Goal: Use online tool/utility: Utilize a website feature to perform a specific function

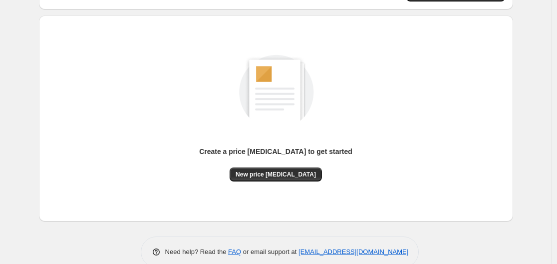
scroll to position [110, 0]
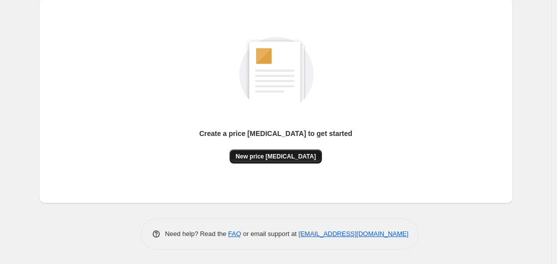
click at [302, 152] on span "New price [MEDICAL_DATA]" at bounding box center [276, 156] width 80 height 8
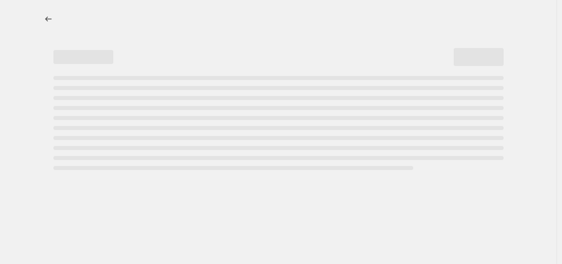
select select "percentage"
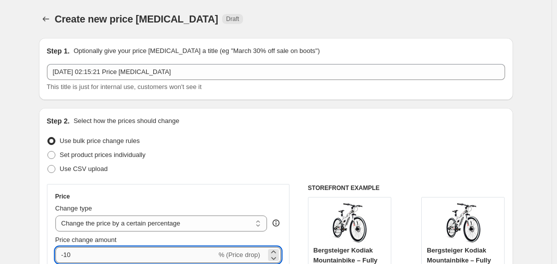
click at [136, 254] on input "-10" at bounding box center [135, 255] width 161 height 16
type input "-1"
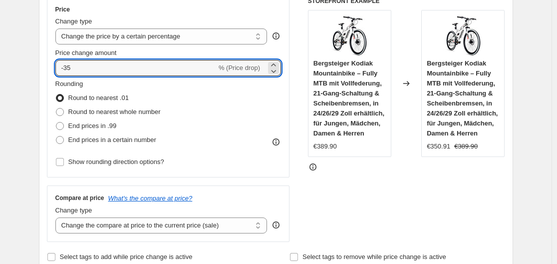
scroll to position [831, 0]
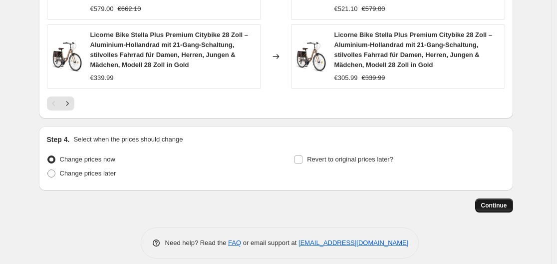
type input "-35"
click at [496, 198] on button "Continue" at bounding box center [494, 205] width 38 height 14
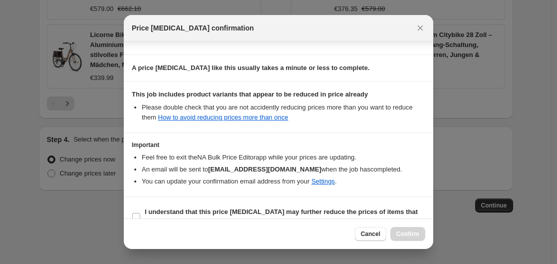
scroll to position [157, 0]
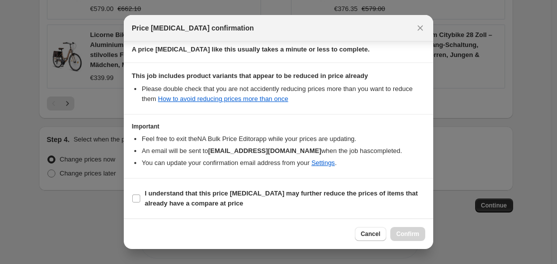
drag, startPoint x: 153, startPoint y: 193, endPoint x: 217, endPoint y: 210, distance: 66.7
click at [154, 195] on b "I understand that this price [MEDICAL_DATA] may further reduce the prices of it…" at bounding box center [281, 197] width 273 height 17
click at [140, 195] on input "I understand that this price [MEDICAL_DATA] may further reduce the prices of it…" at bounding box center [136, 198] width 8 height 8
checkbox input "true"
click at [418, 234] on span "Confirm" at bounding box center [407, 234] width 23 height 8
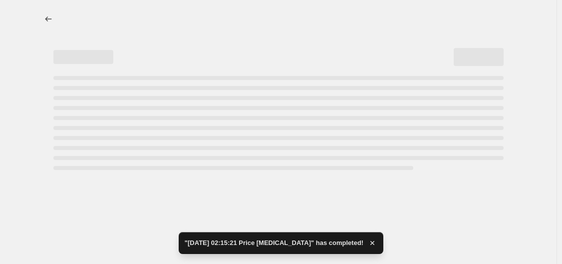
select select "percentage"
